Goal: Transaction & Acquisition: Obtain resource

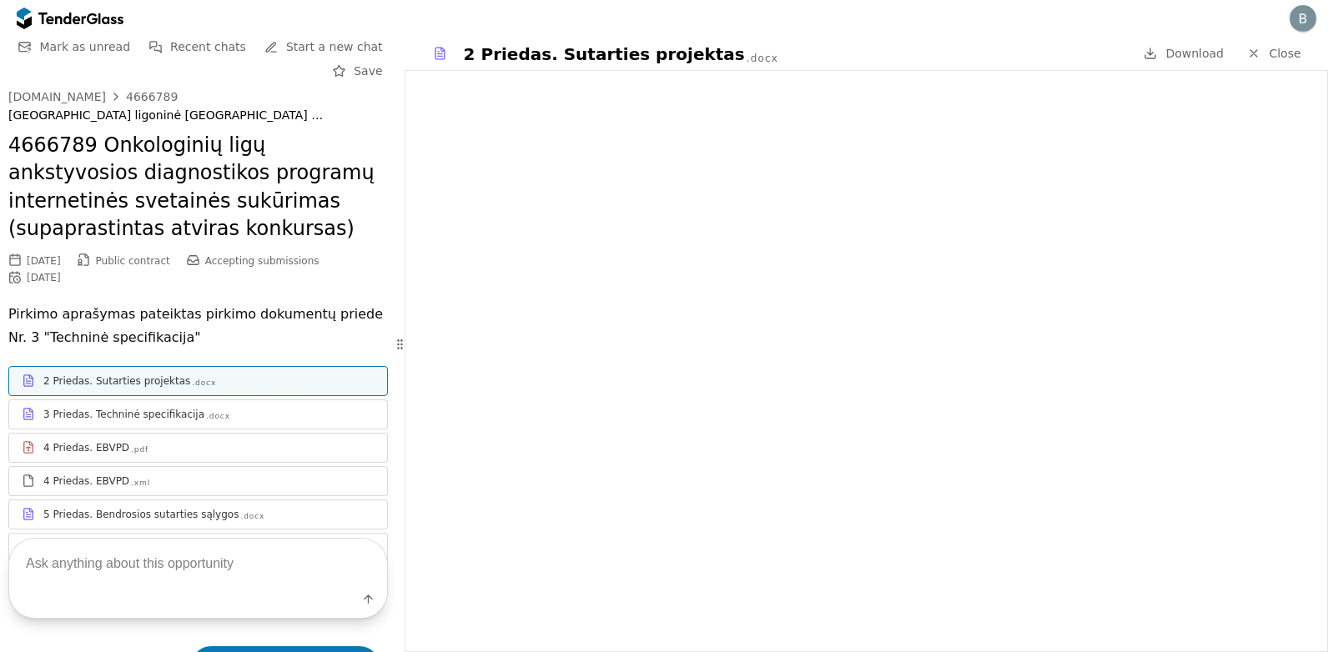
scroll to position [165, 0]
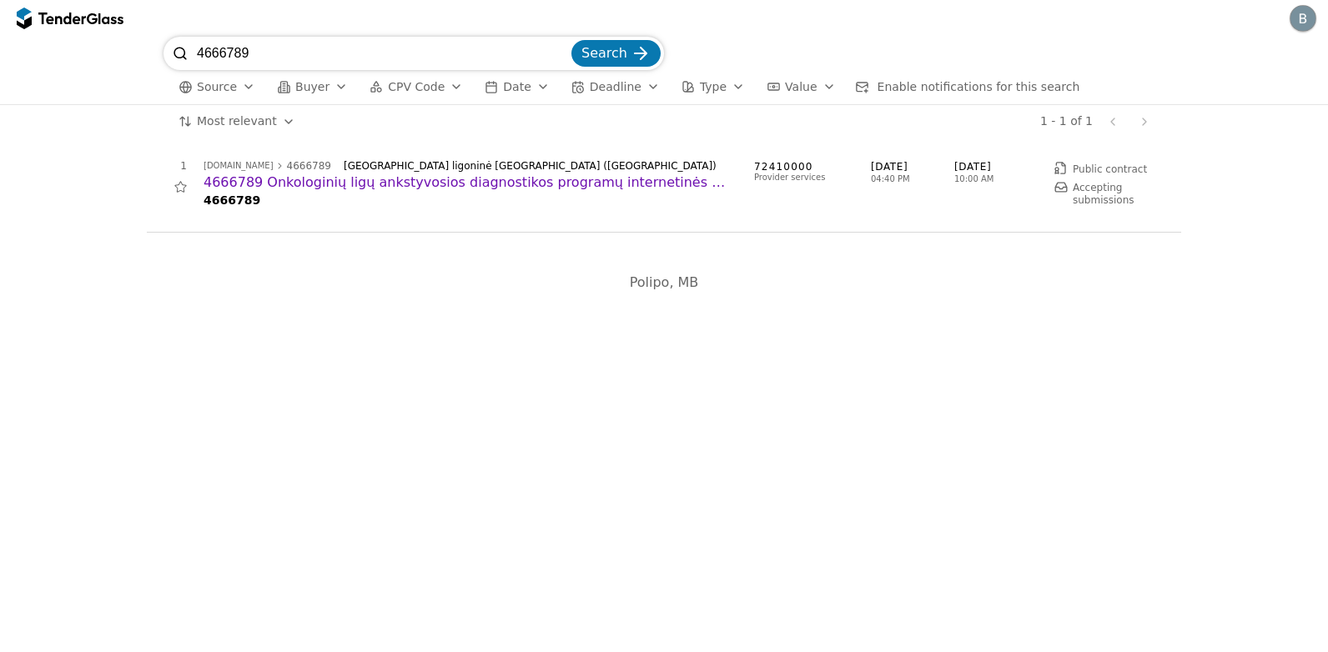
click at [257, 53] on input "4666789" at bounding box center [382, 53] width 371 height 33
click at [329, 178] on h2 "4666789 Onkologinių ligų ankstyvosios diagnostikos programų internetinės svetai…" at bounding box center [470, 182] width 534 height 18
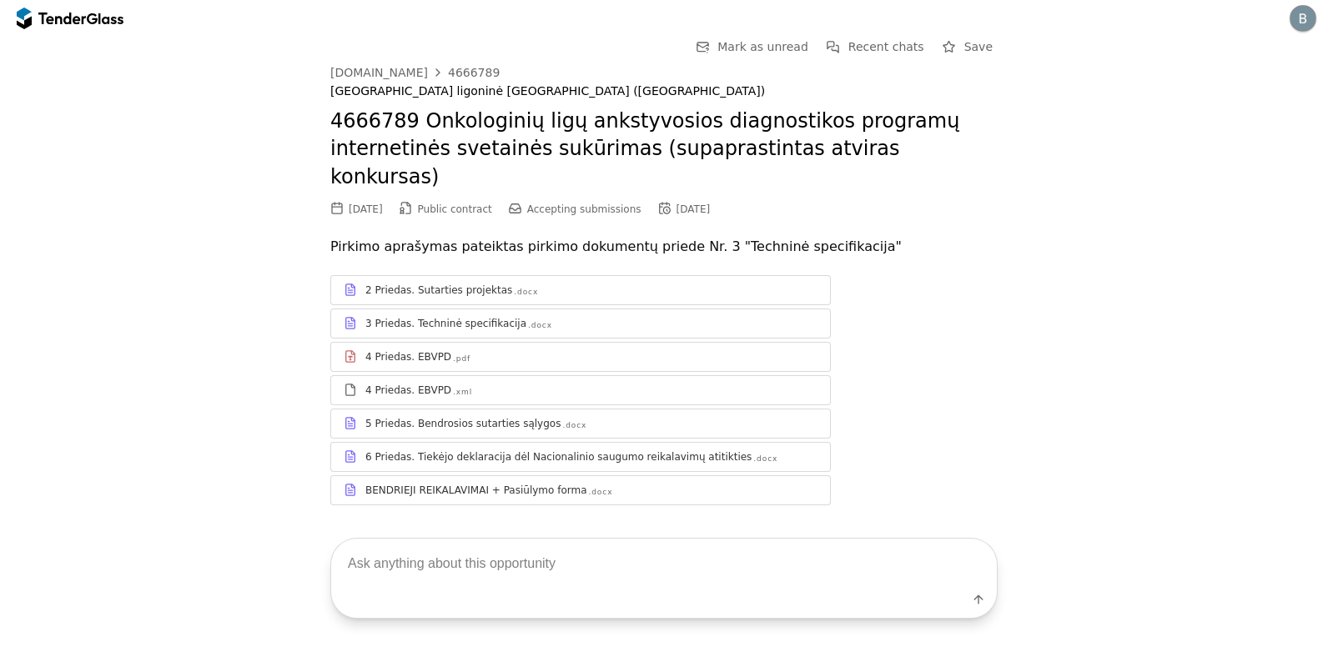
click at [645, 317] on div "3 Priedas. Techninė specifikacija .docx" at bounding box center [591, 323] width 452 height 13
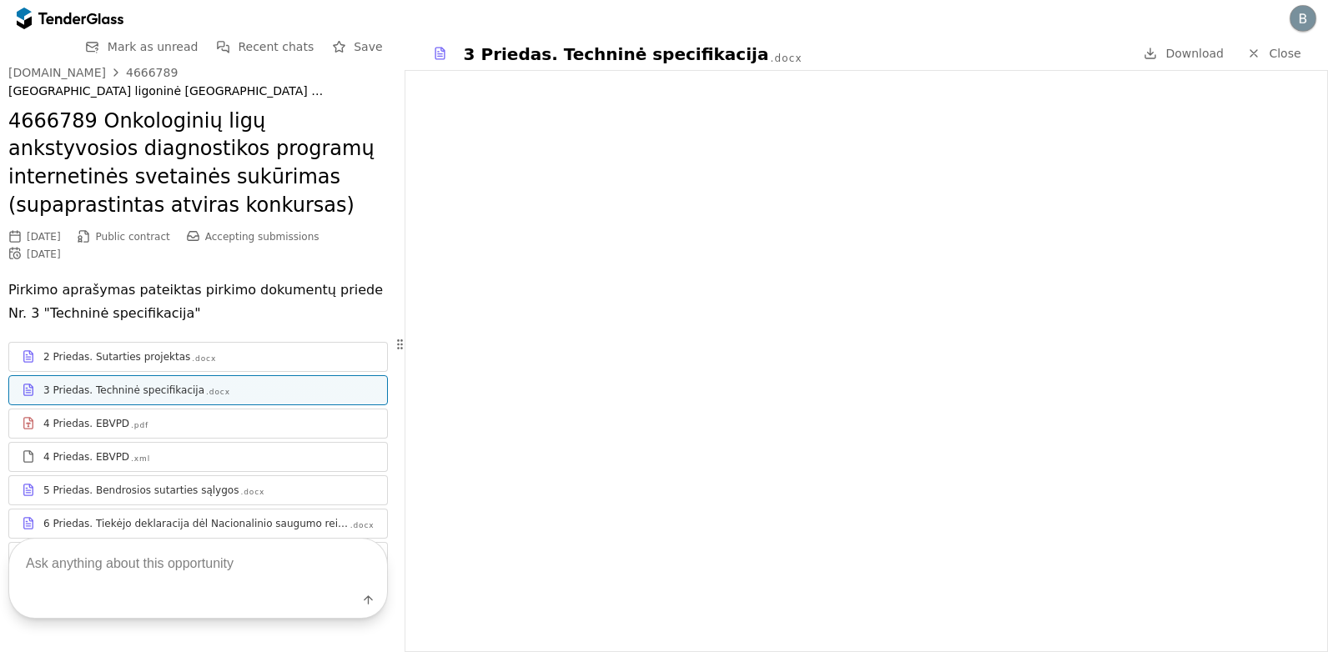
click at [223, 348] on div "2 Priedas. Sutarties projektas .docx" at bounding box center [198, 356] width 378 height 21
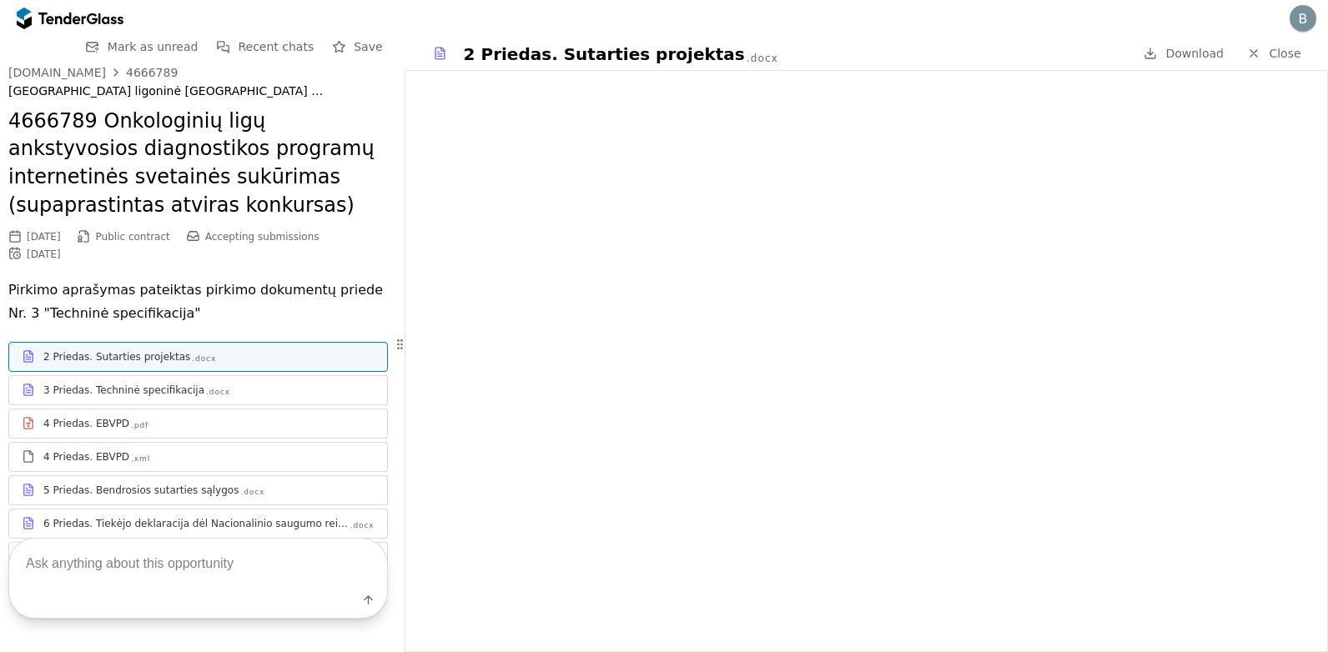
click at [202, 385] on div "3 Priedas. Techninė specifikacija .docx" at bounding box center [208, 390] width 331 height 13
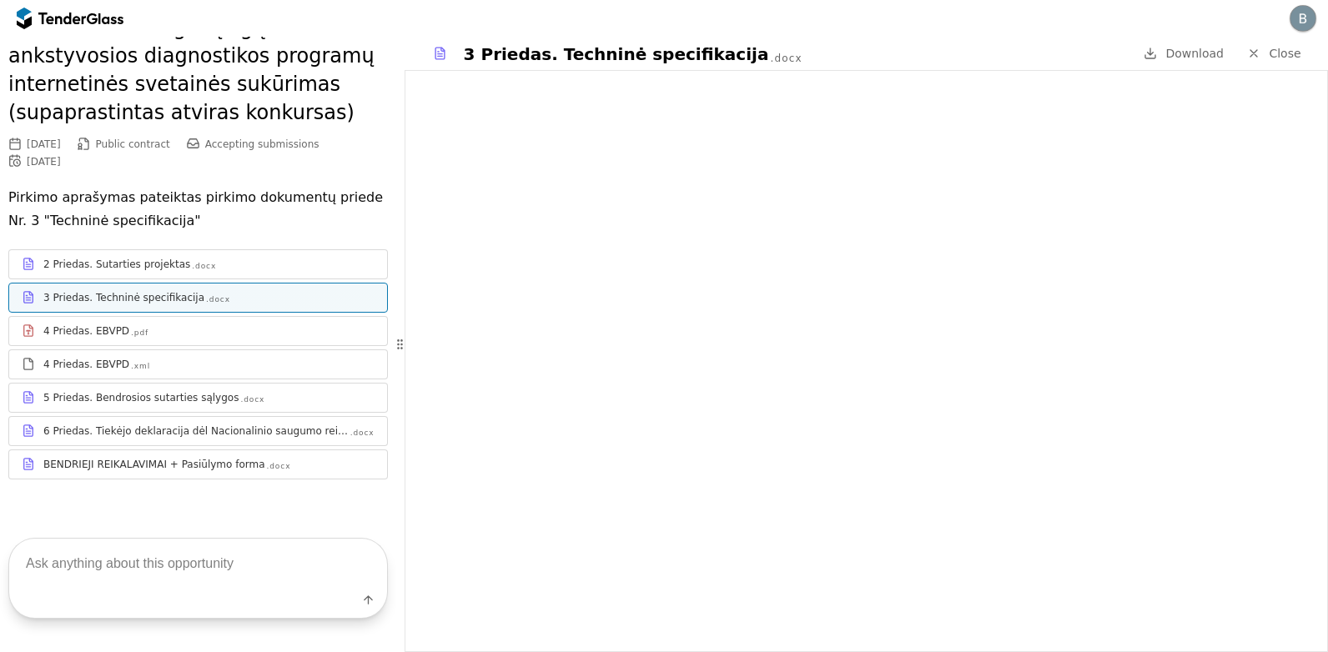
scroll to position [93, 0]
click at [168, 462] on div "BENDRIEJI REIKALAVIMAI + Pasiūlymo forma" at bounding box center [154, 463] width 222 height 13
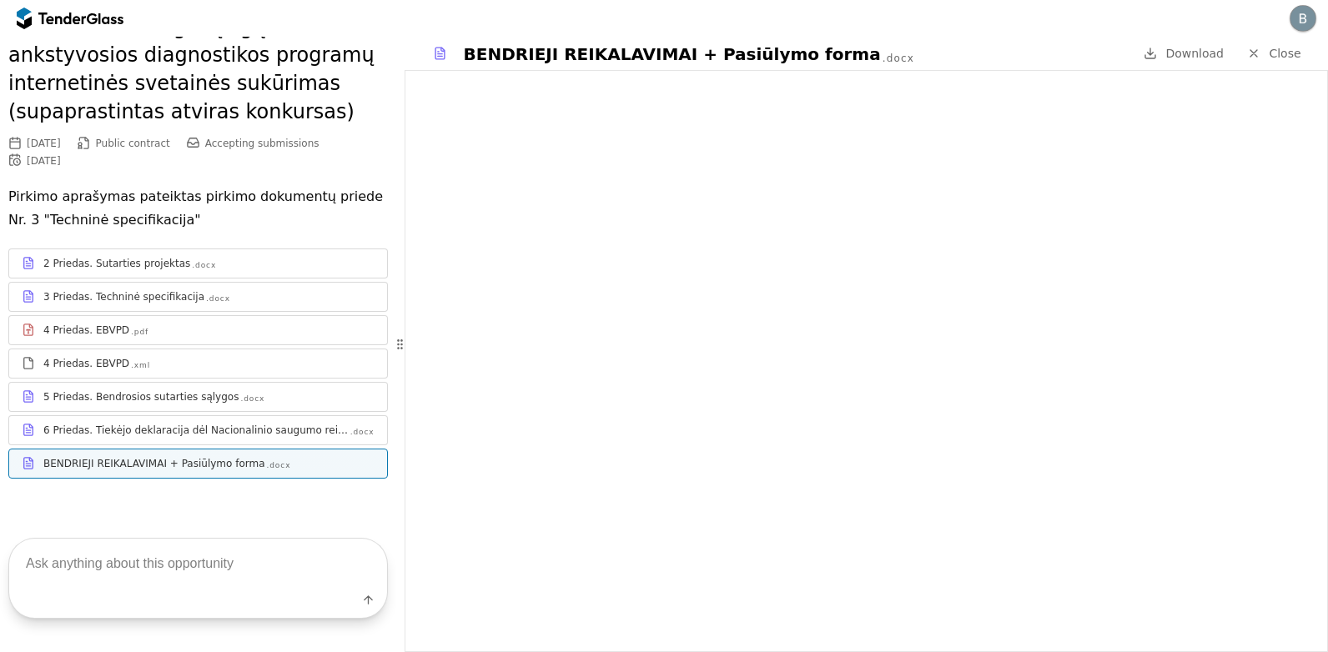
click at [85, 295] on div "3 Priedas. Techninė specifikacija" at bounding box center [123, 296] width 161 height 13
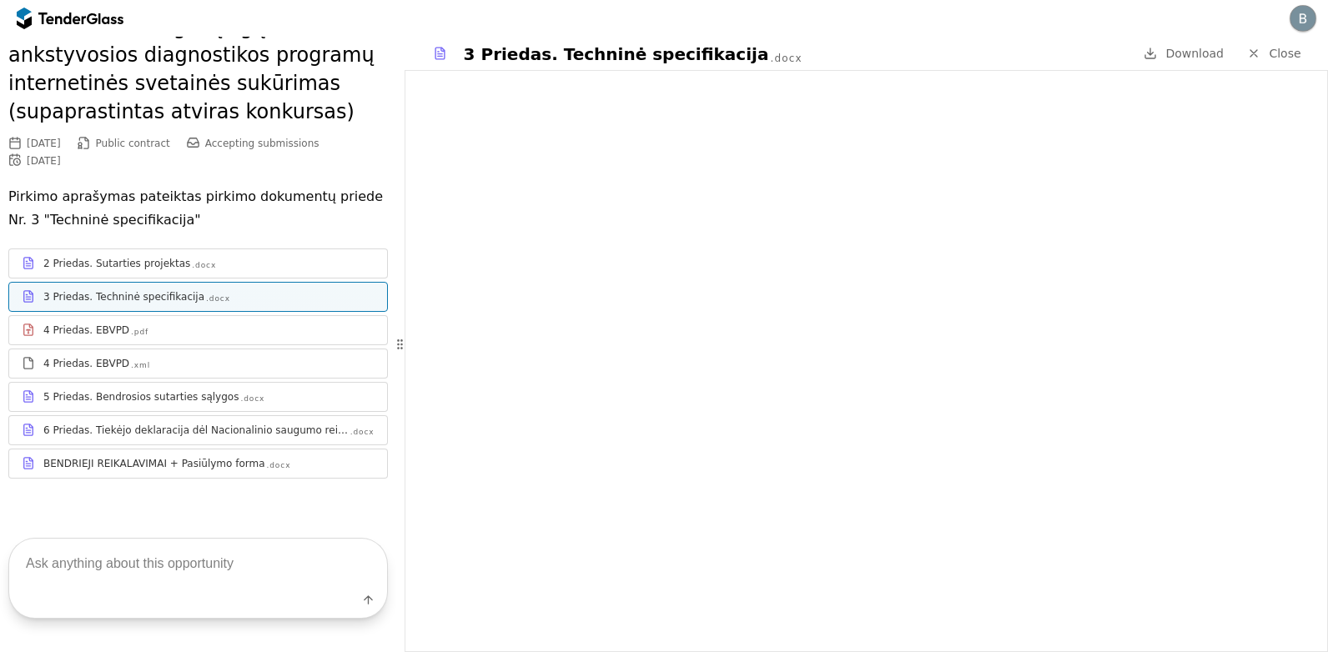
click at [1182, 47] on span "Download" at bounding box center [1194, 53] width 58 height 13
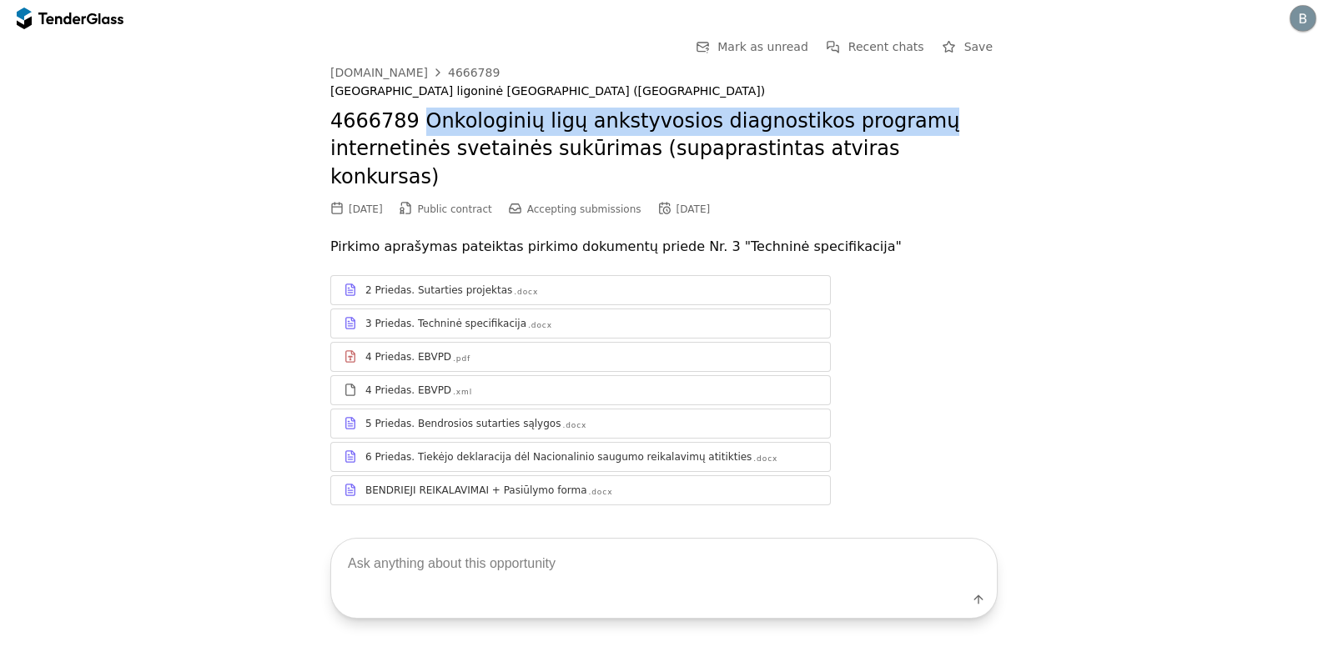
drag, startPoint x: 416, startPoint y: 121, endPoint x: 887, endPoint y: 128, distance: 471.2
click at [887, 128] on h2 "4666789 Onkologinių ligų ankstyvosios diagnostikos programų internetinės svetai…" at bounding box center [663, 150] width 667 height 84
copy h2 "Onkologinių ligų ankstyvosios diagnostikos programų"
